Goal: Information Seeking & Learning: Check status

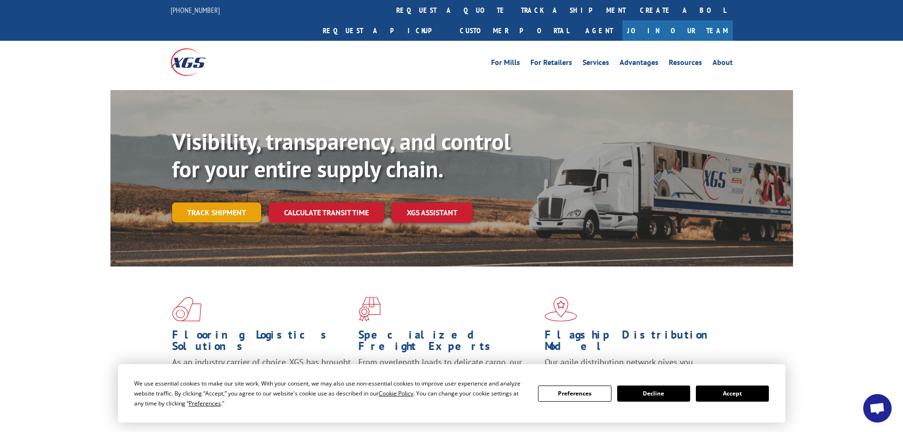
click at [222, 202] on link "Track shipment" at bounding box center [216, 212] width 89 height 20
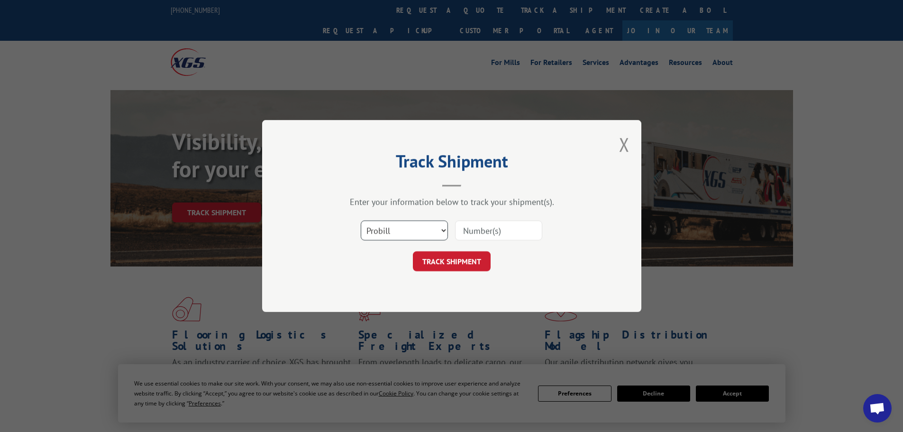
click at [406, 230] on select "Select category... Probill BOL PO" at bounding box center [404, 230] width 87 height 20
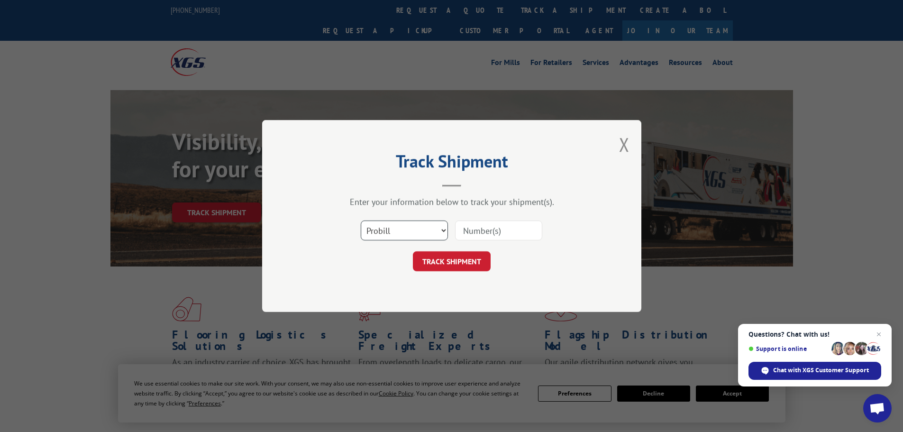
select select "bol"
click at [361, 220] on select "Select category... Probill BOL PO" at bounding box center [404, 230] width 87 height 20
click at [491, 237] on input at bounding box center [498, 230] width 87 height 20
paste input "476376"
type input "476376"
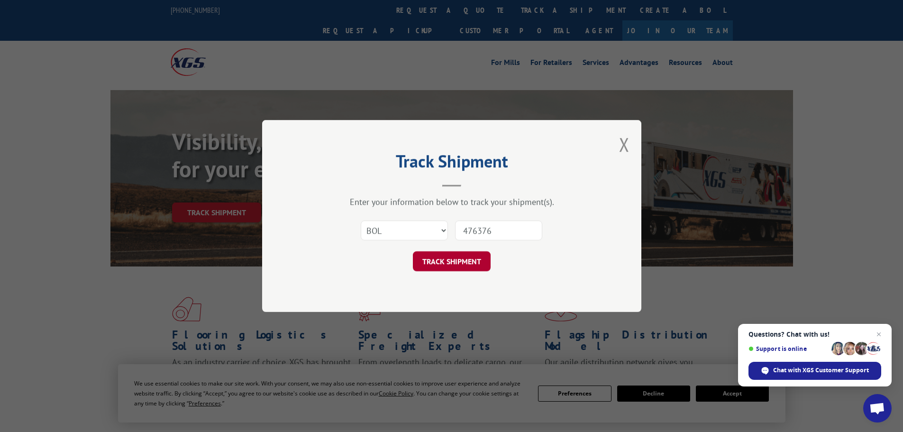
click at [450, 260] on button "TRACK SHIPMENT" at bounding box center [452, 261] width 78 height 20
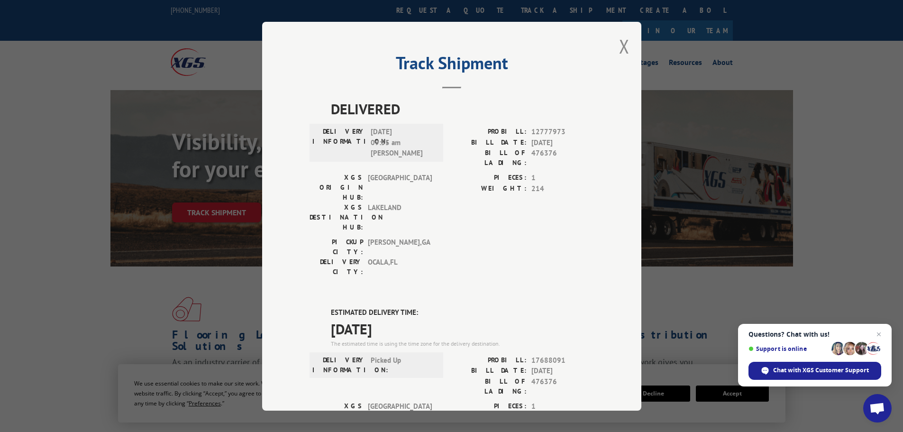
drag, startPoint x: 326, startPoint y: 260, endPoint x: 417, endPoint y: 272, distance: 92.8
copy div "ESTIMATED DELIVERY TIME: [DATE]"
click at [620, 45] on button "Close modal" at bounding box center [624, 46] width 10 height 25
